Goal: Task Accomplishment & Management: Use online tool/utility

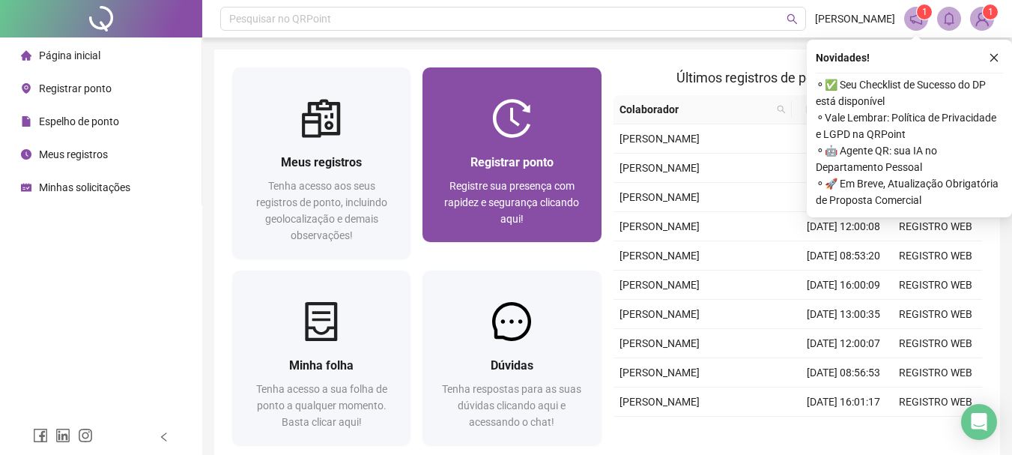
click at [532, 155] on span "Registrar ponto" at bounding box center [511, 162] width 83 height 14
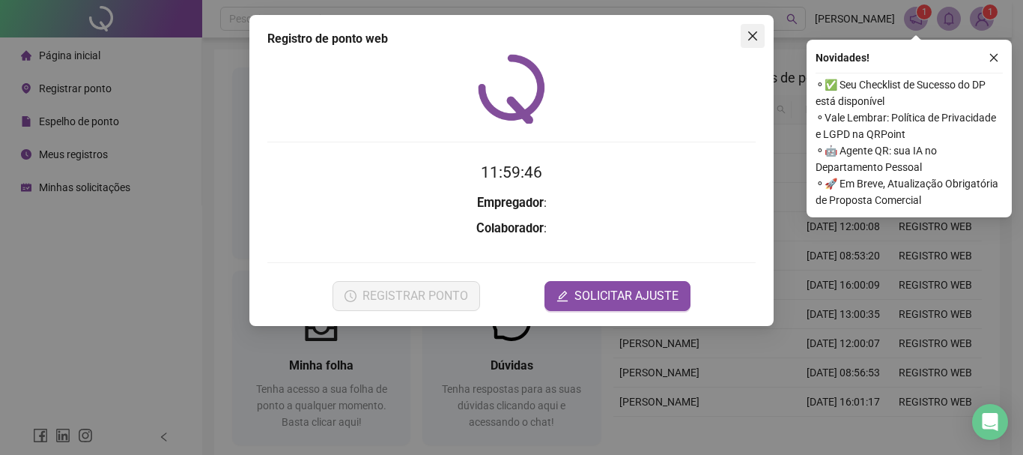
click at [747, 36] on icon "close" at bounding box center [753, 36] width 12 height 12
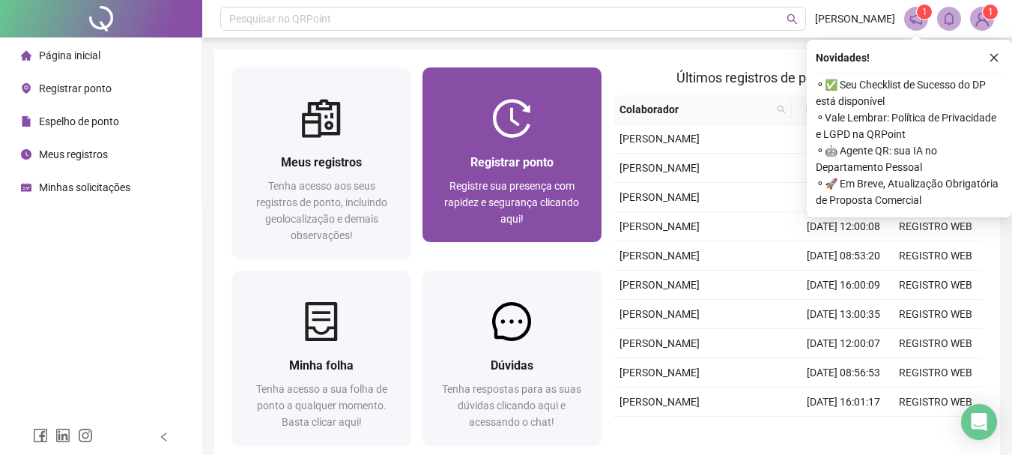
click at [493, 167] on span "Registrar ponto" at bounding box center [511, 162] width 83 height 14
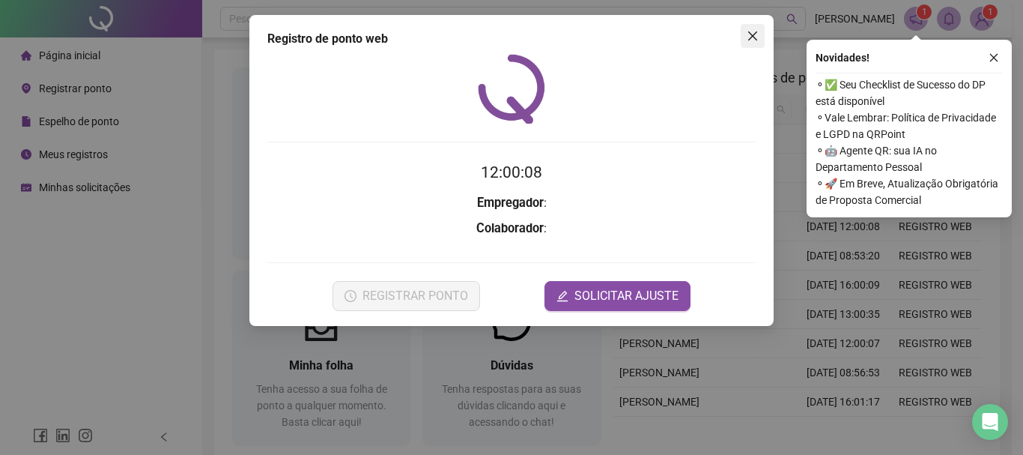
drag, startPoint x: 749, startPoint y: 38, endPoint x: 675, endPoint y: 10, distance: 78.4
click at [749, 37] on icon "close" at bounding box center [753, 36] width 12 height 12
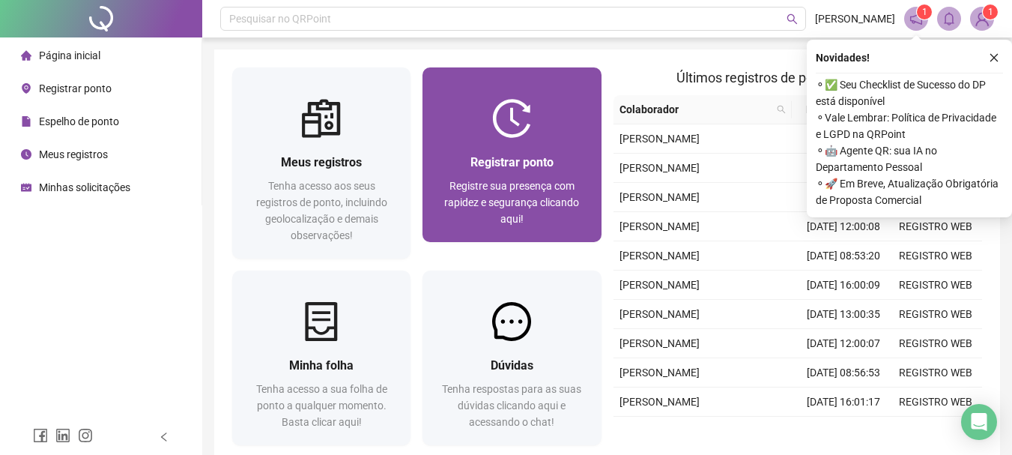
click at [562, 131] on div at bounding box center [511, 118] width 178 height 39
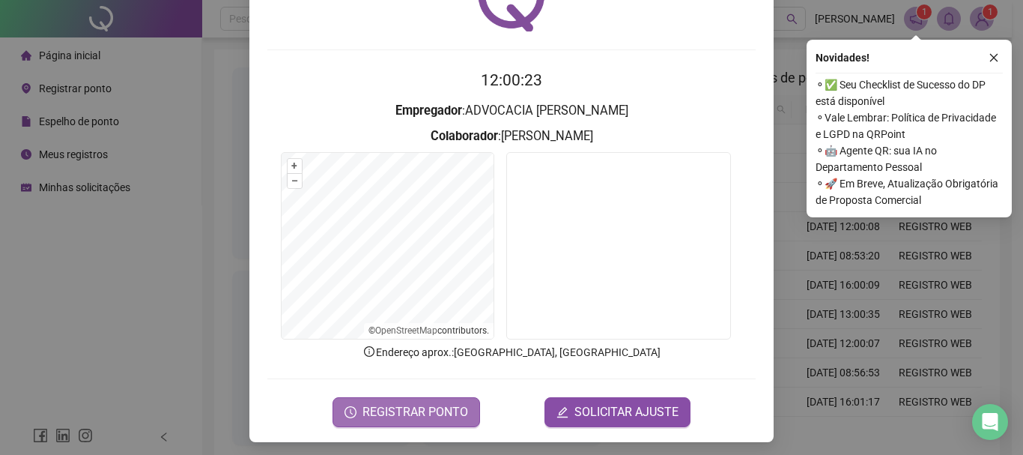
scroll to position [97, 0]
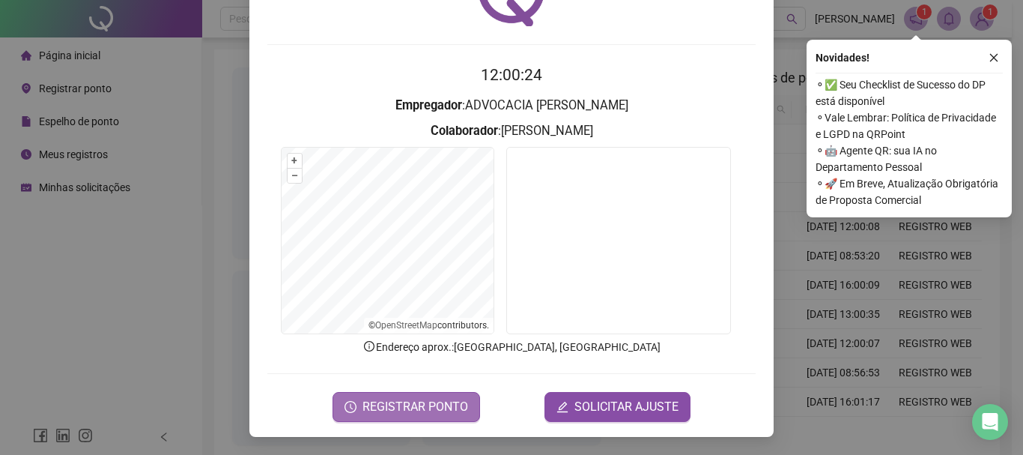
click at [425, 400] on span "REGISTRAR PONTO" at bounding box center [415, 407] width 106 height 18
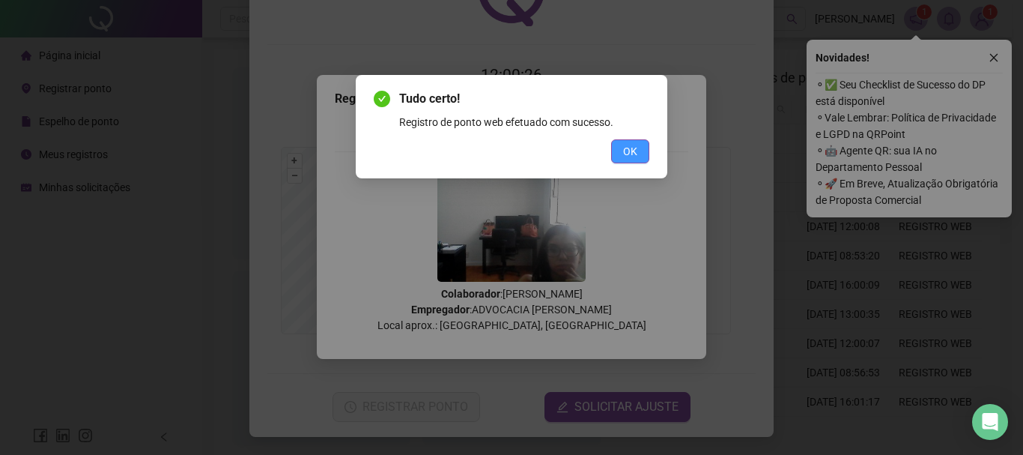
click at [627, 148] on span "OK" at bounding box center [630, 151] width 14 height 16
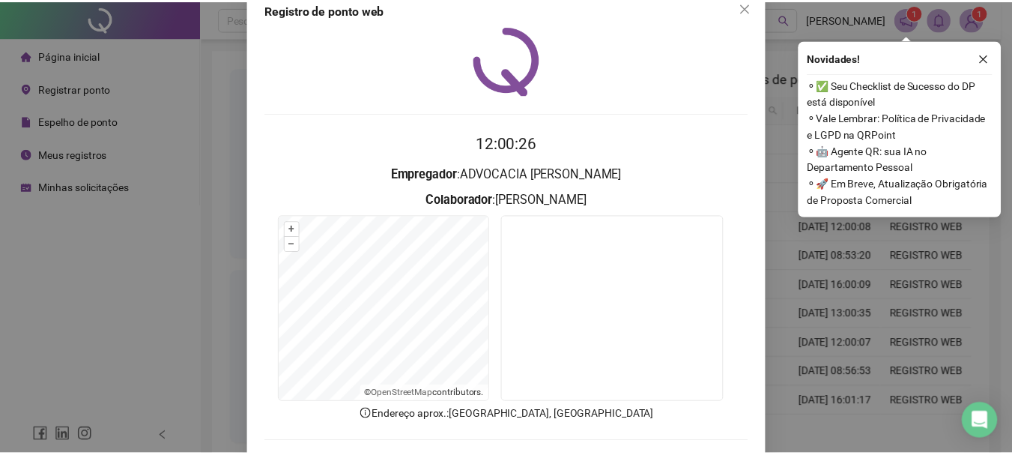
scroll to position [0, 0]
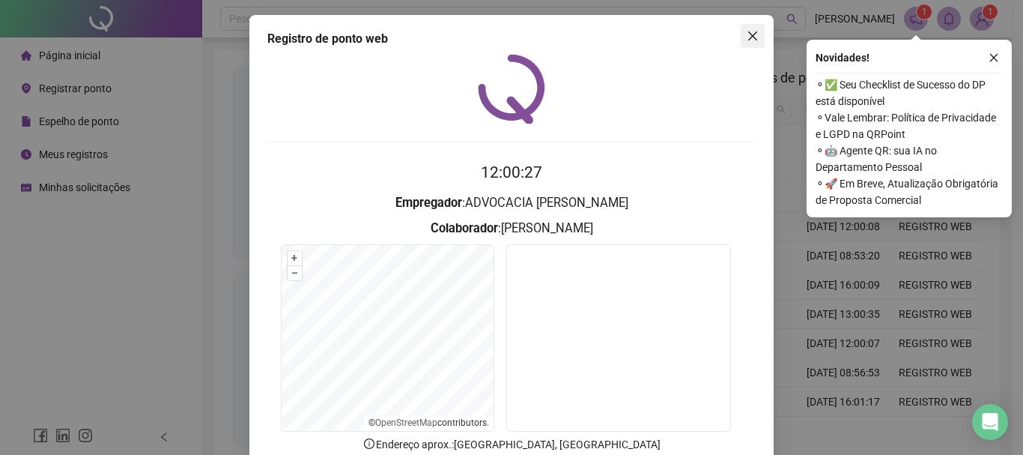
click at [750, 40] on icon "close" at bounding box center [753, 36] width 12 height 12
